Goal: Find specific fact: Find contact information

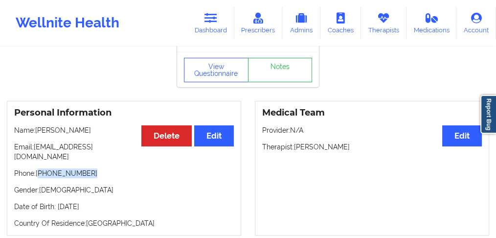
scroll to position [65, 0]
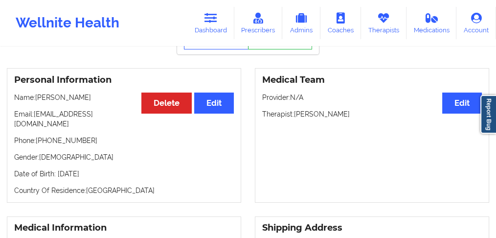
click at [91, 140] on div "Personal Information Edit Delete Name: [PERSON_NAME] Email: [EMAIL_ADDRESS][DOM…" at bounding box center [124, 135] width 235 height 135
click at [91, 136] on p "Phone: [PHONE_NUMBER]" at bounding box center [124, 141] width 220 height 10
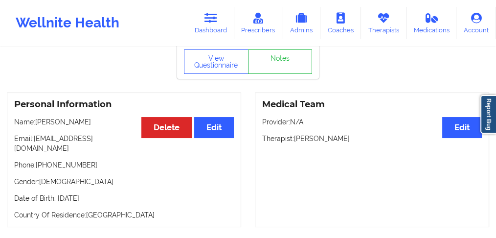
scroll to position [0, 0]
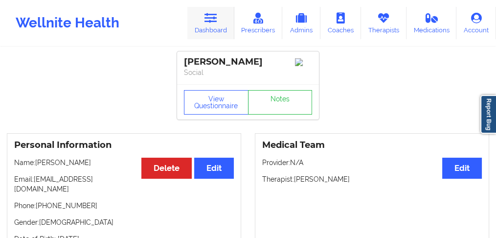
click at [229, 19] on link "Dashboard" at bounding box center [211, 23] width 47 height 32
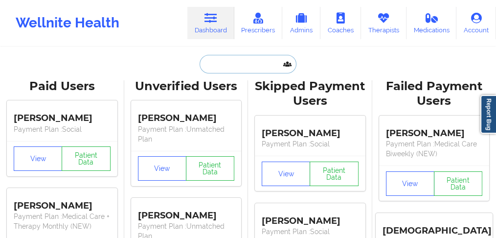
click at [209, 64] on input "text" at bounding box center [248, 64] width 97 height 19
paste input "[PERSON_NAME]"
type input "[PERSON_NAME]"
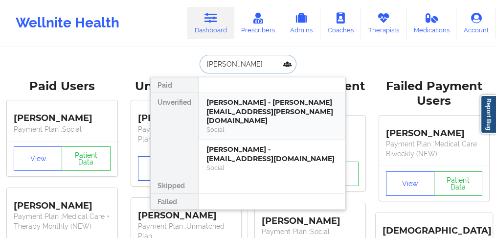
click at [215, 108] on div "[PERSON_NAME] - [PERSON_NAME][EMAIL_ADDRESS][PERSON_NAME][DOMAIN_NAME]" at bounding box center [272, 111] width 131 height 27
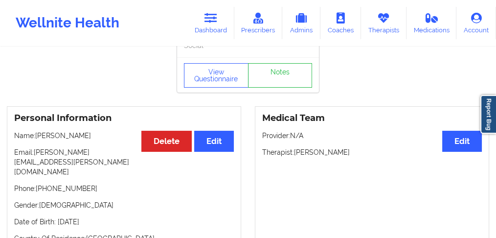
scroll to position [65, 0]
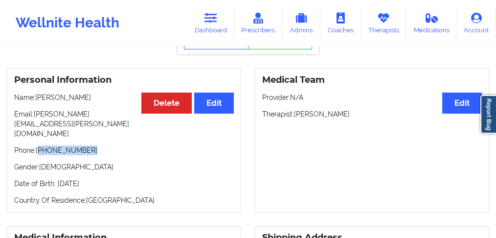
drag, startPoint x: 91, startPoint y: 134, endPoint x: 40, endPoint y: 134, distance: 50.9
click at [40, 145] on p "Phone: [PHONE_NUMBER]" at bounding box center [124, 150] width 220 height 10
copy p "[PHONE_NUMBER]"
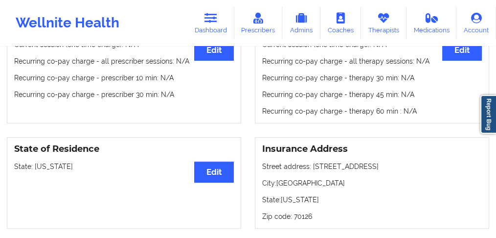
scroll to position [326, 0]
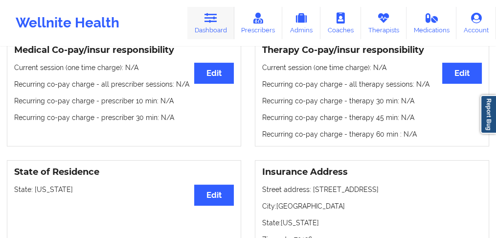
click at [206, 27] on link "Dashboard" at bounding box center [211, 23] width 47 height 32
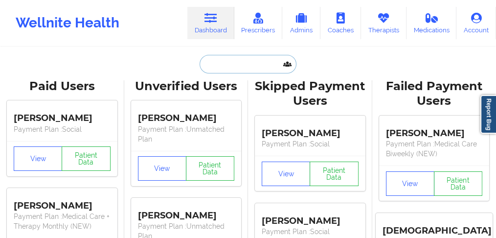
click at [227, 56] on input "text" at bounding box center [248, 64] width 97 height 19
paste input "[PHONE_NUMBER]"
type input "[PHONE_NUMBER]"
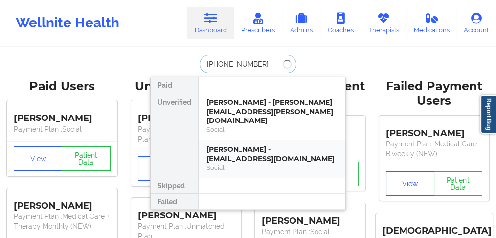
click at [224, 145] on div "[PERSON_NAME] - [EMAIL_ADDRESS][DOMAIN_NAME]" at bounding box center [272, 154] width 131 height 18
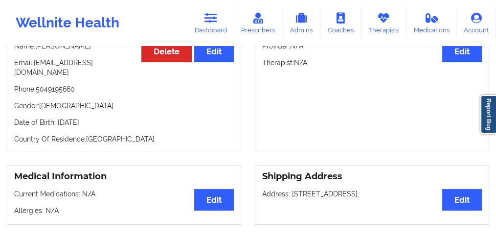
scroll to position [65, 0]
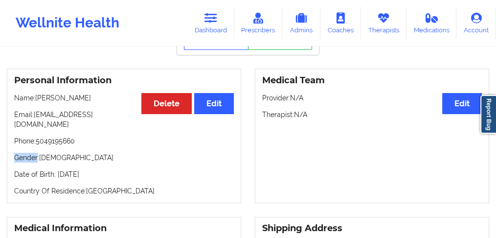
drag, startPoint x: 82, startPoint y: 133, endPoint x: 40, endPoint y: 139, distance: 42.0
click at [38, 139] on div "Personal Information Edit Delete Name: [PERSON_NAME] Email: [EMAIL_ADDRESS][DOM…" at bounding box center [124, 136] width 235 height 135
click at [44, 136] on p "Phone: [PHONE_NUMBER]" at bounding box center [124, 141] width 220 height 10
copy p "5049195660"
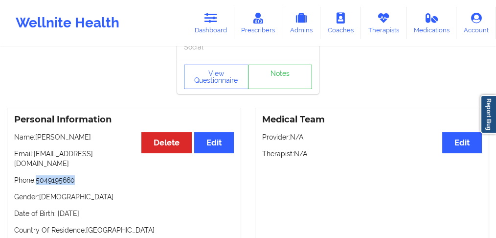
scroll to position [0, 0]
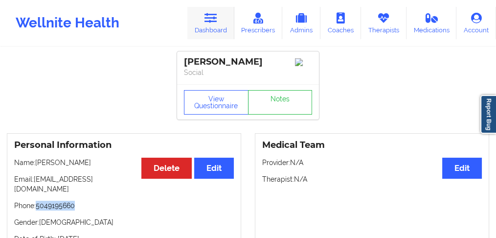
click at [204, 37] on link "Dashboard" at bounding box center [211, 23] width 47 height 32
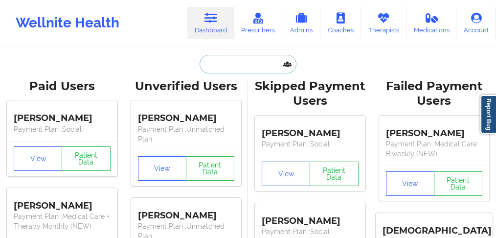
click at [209, 70] on input "text" at bounding box center [248, 64] width 97 height 19
paste input "[PERSON_NAME]"
type input "[PERSON_NAME]"
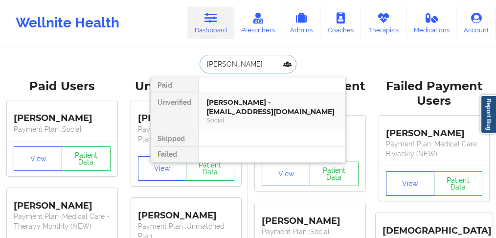
click at [239, 111] on div "[PERSON_NAME] - [EMAIL_ADDRESS][DOMAIN_NAME]" at bounding box center [272, 107] width 131 height 18
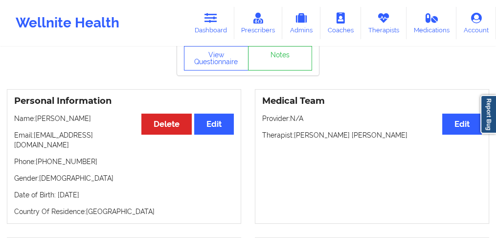
scroll to position [130, 0]
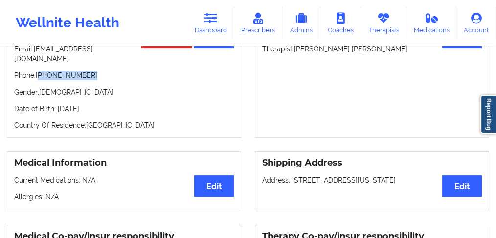
drag, startPoint x: 67, startPoint y: 75, endPoint x: 64, endPoint y: 69, distance: 7.3
click at [41, 71] on p "Phone: [PHONE_NUMBER]" at bounding box center [124, 76] width 220 height 10
copy p "[PHONE_NUMBER]"
click at [217, 21] on icon at bounding box center [211, 18] width 13 height 11
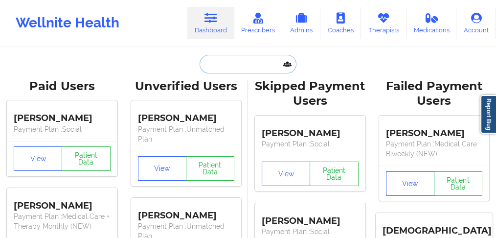
click at [229, 71] on input "text" at bounding box center [248, 64] width 97 height 19
paste input "[PERSON_NAME]"
type input "[PERSON_NAME]"
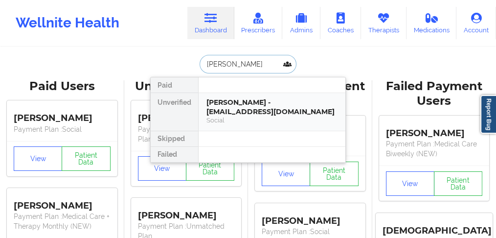
click at [234, 108] on div "[PERSON_NAME] - [EMAIL_ADDRESS][DOMAIN_NAME]" at bounding box center [272, 107] width 131 height 18
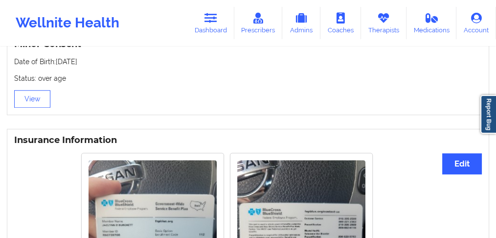
scroll to position [751, 0]
